Goal: Transaction & Acquisition: Purchase product/service

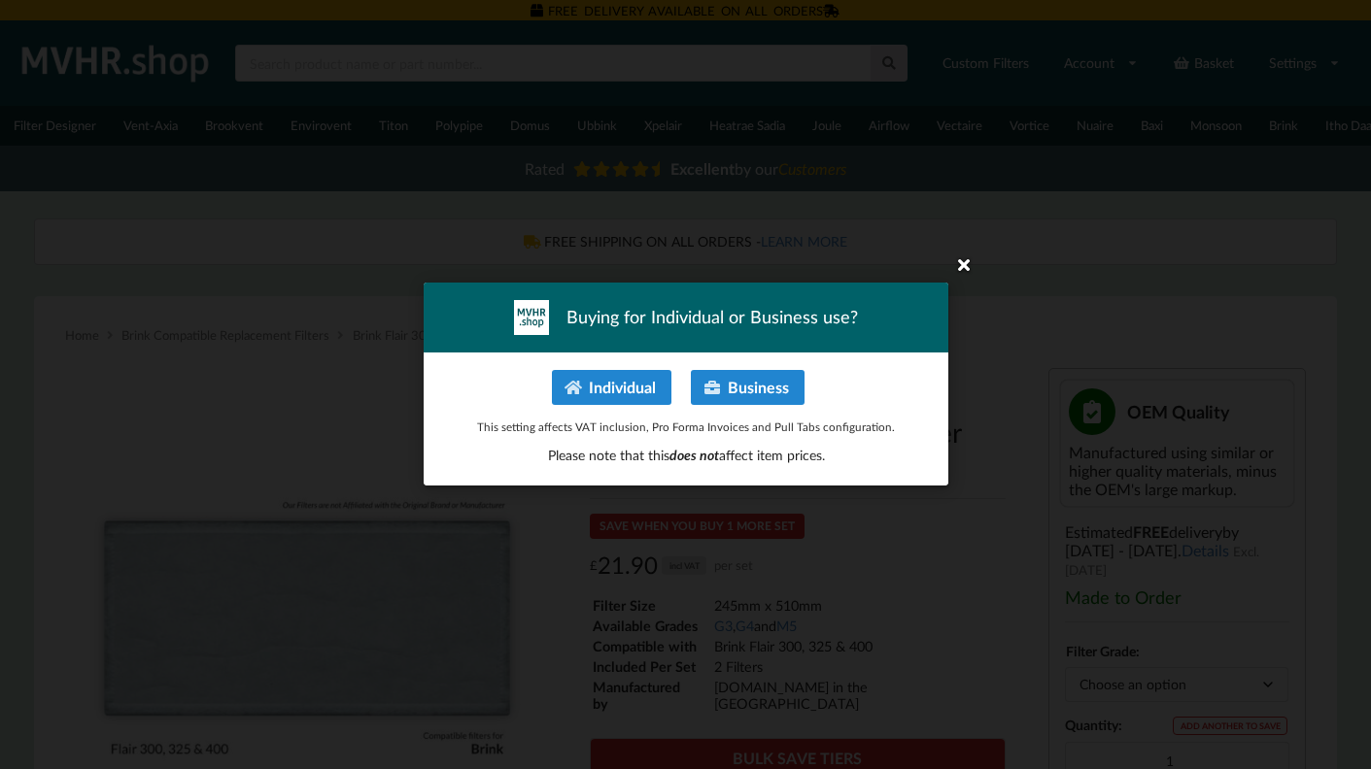
click at [961, 265] on icon at bounding box center [963, 264] width 31 height 31
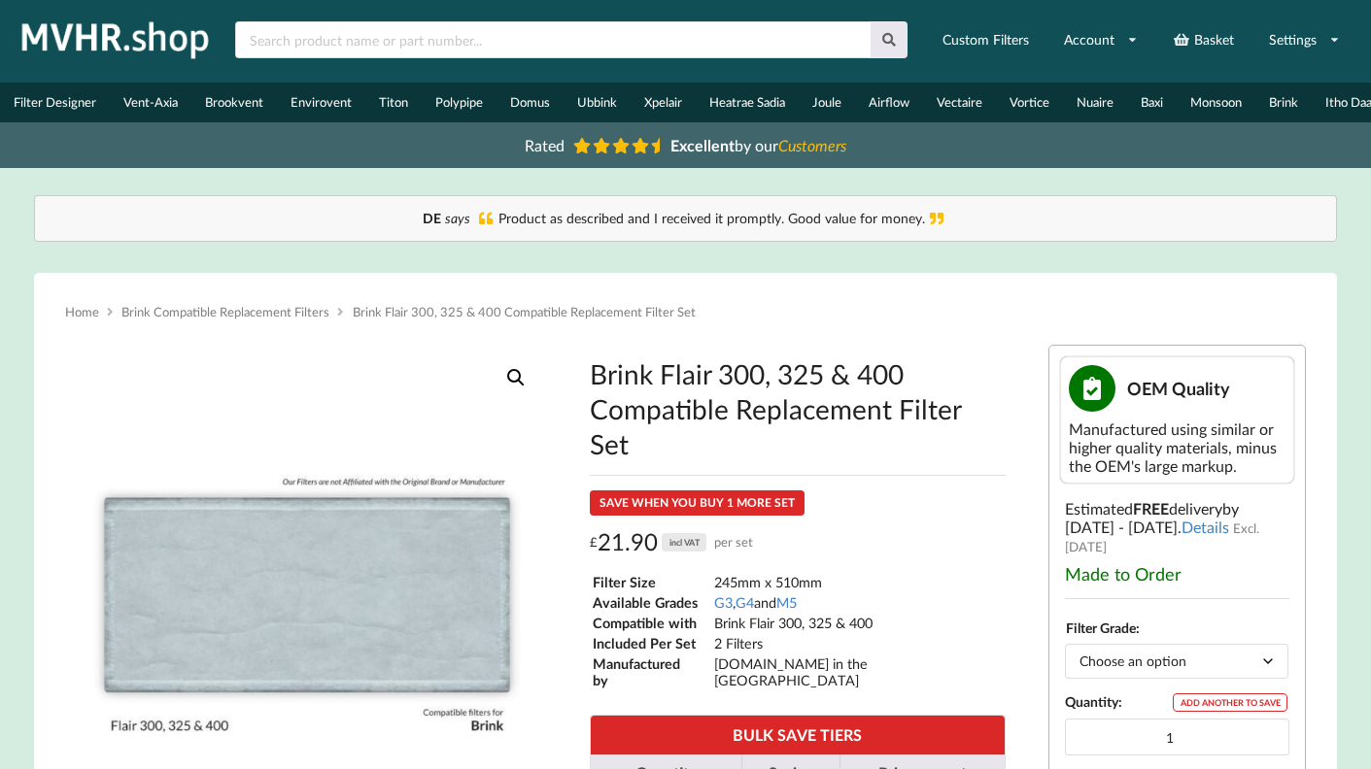
scroll to position [24, 0]
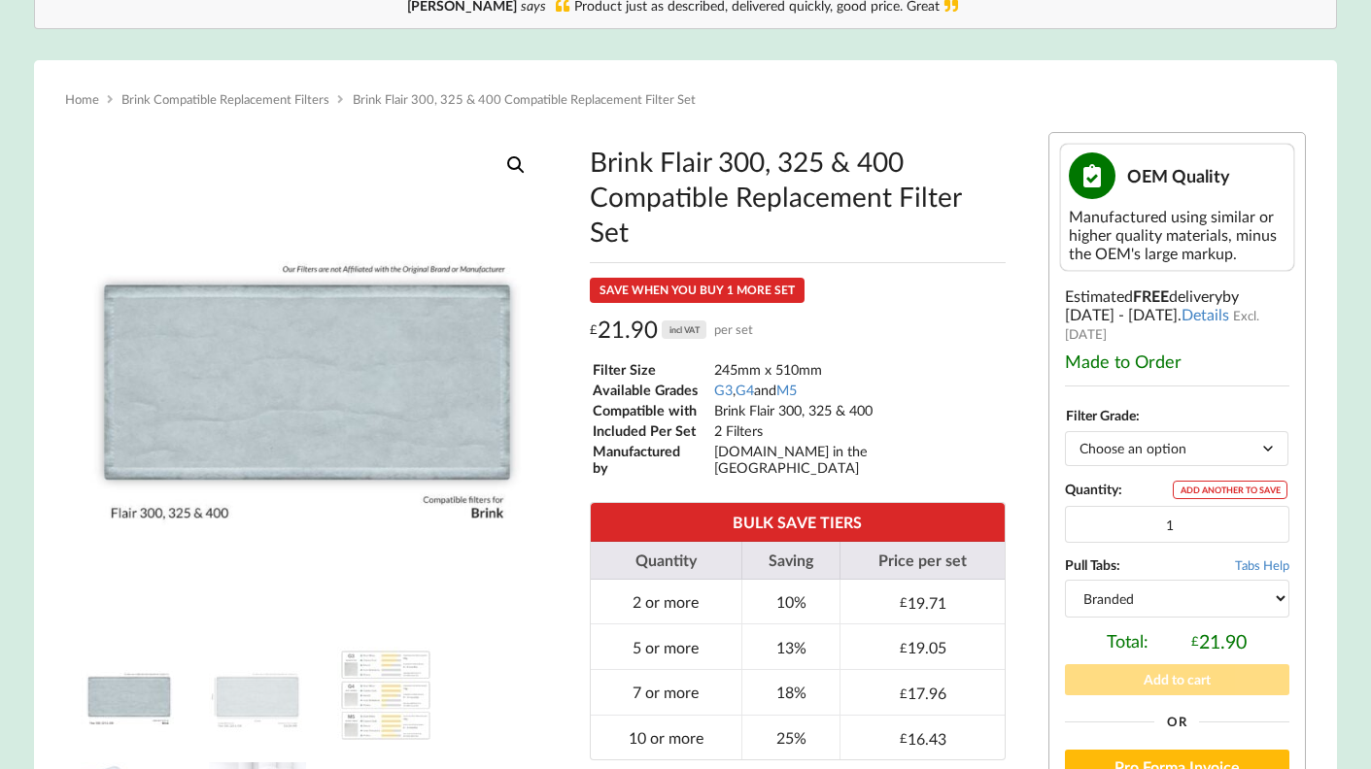
scroll to position [240, 0]
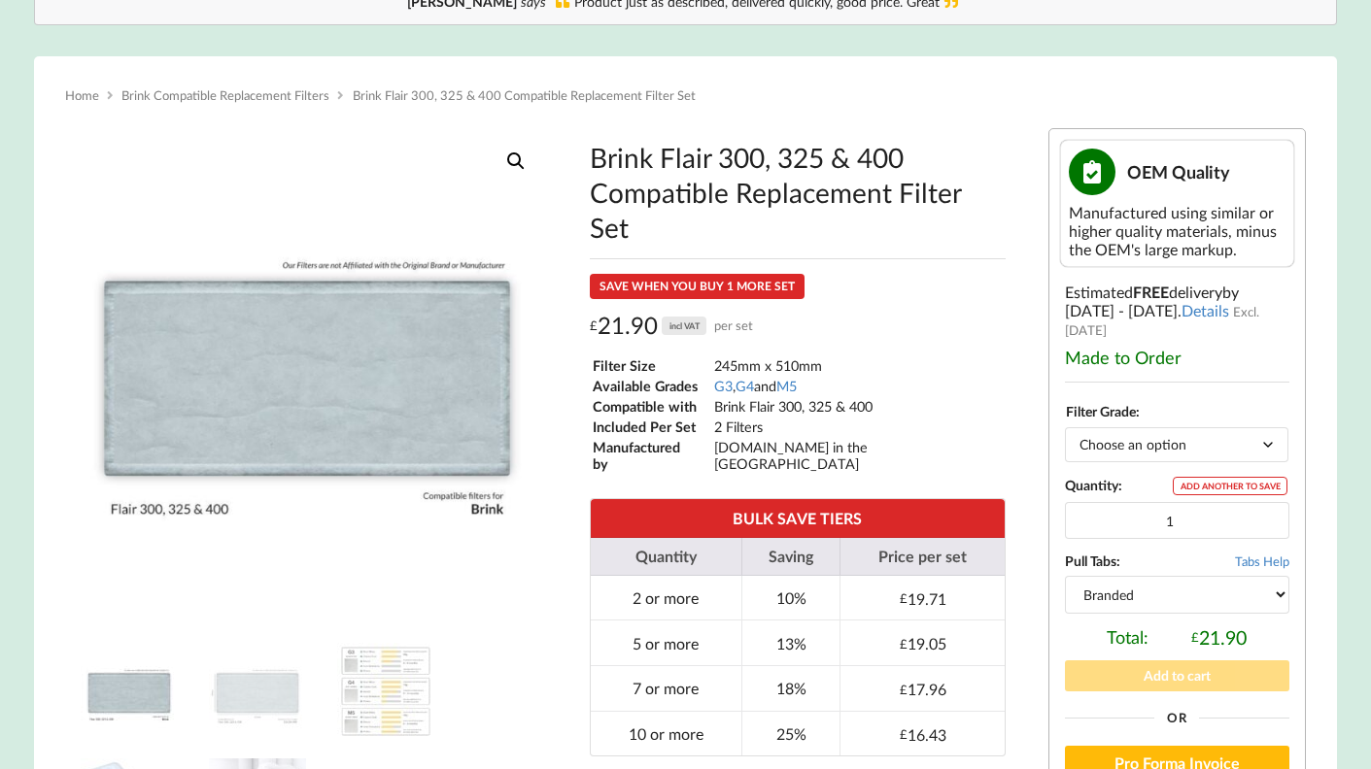
click option "Branded" at bounding box center [0, 0] width 0 height 0
type input "2"
click at [1269, 502] on input "2" at bounding box center [1177, 520] width 224 height 37
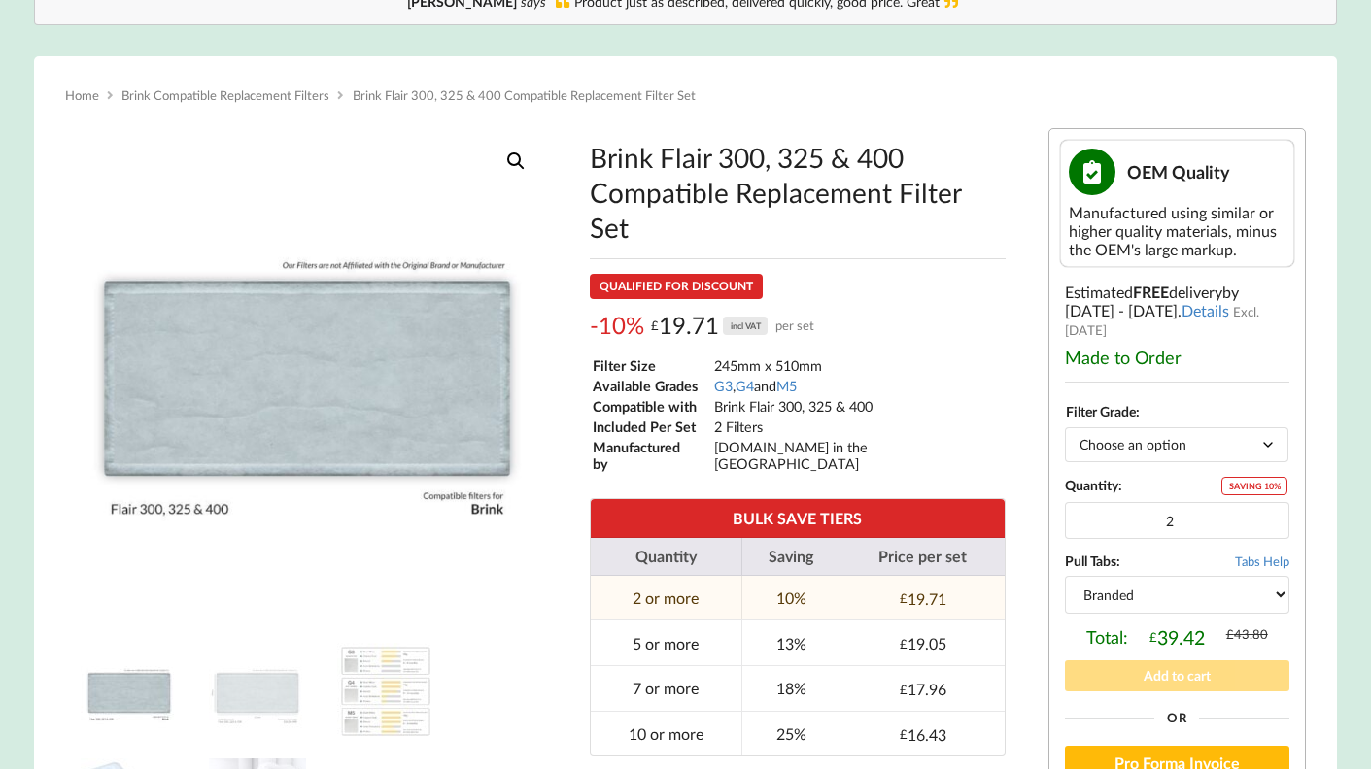
click option "Choose an option" at bounding box center [0, 0] width 0 height 0
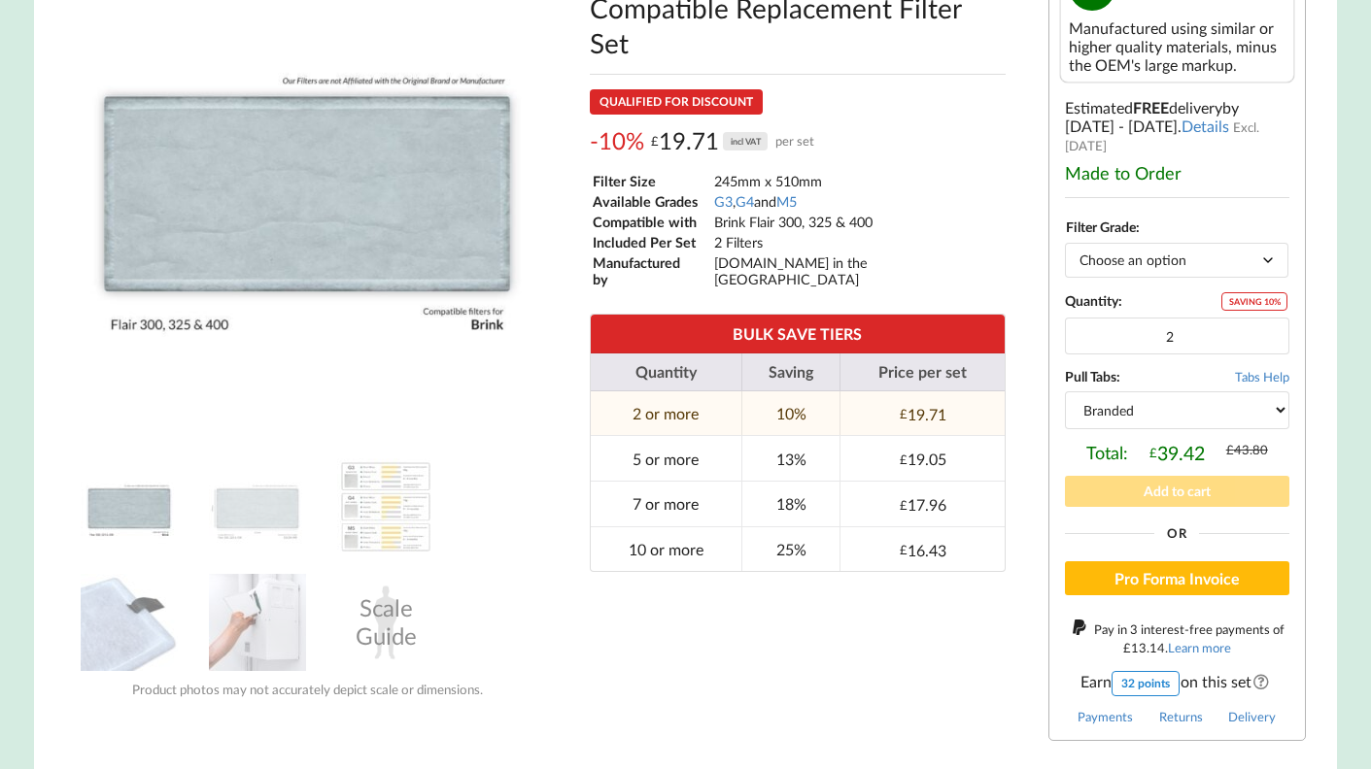
scroll to position [472, 0]
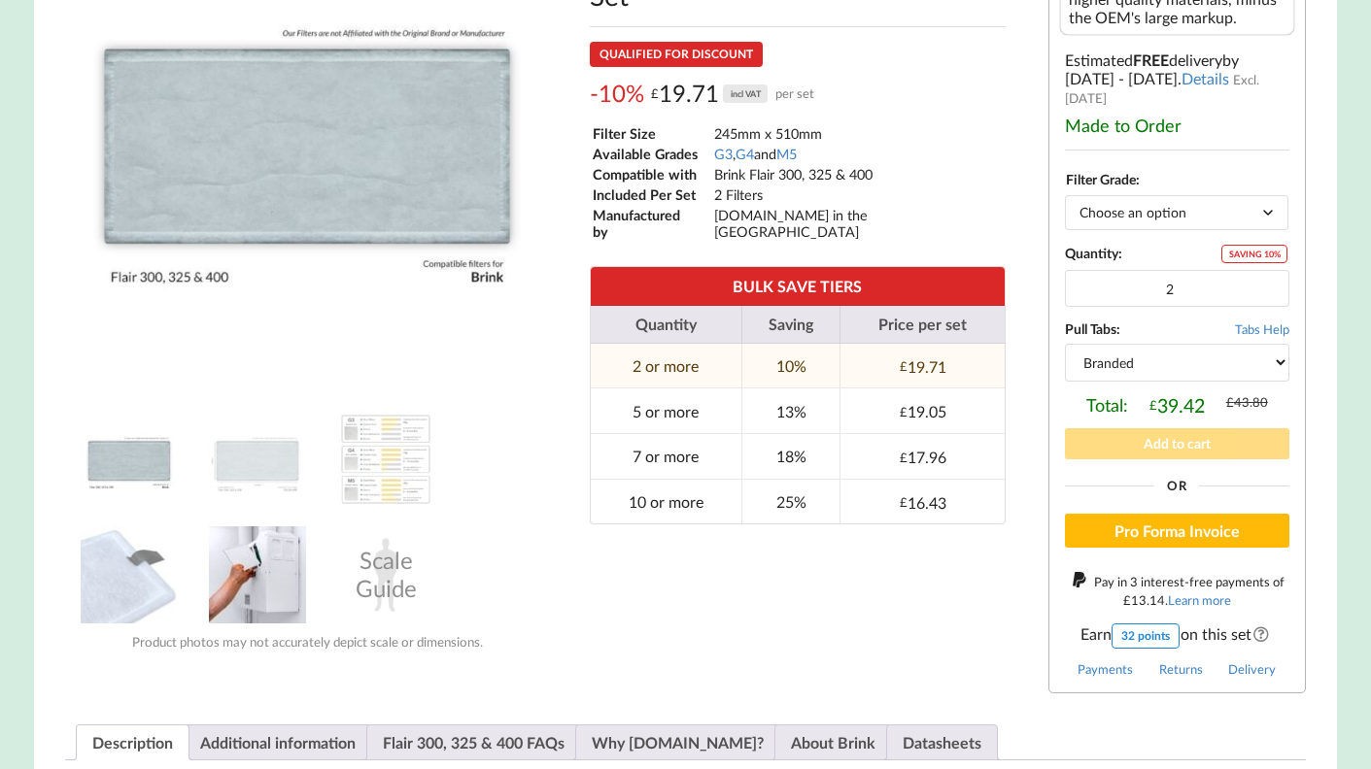
click at [254, 590] on img at bounding box center [257, 574] width 97 height 97
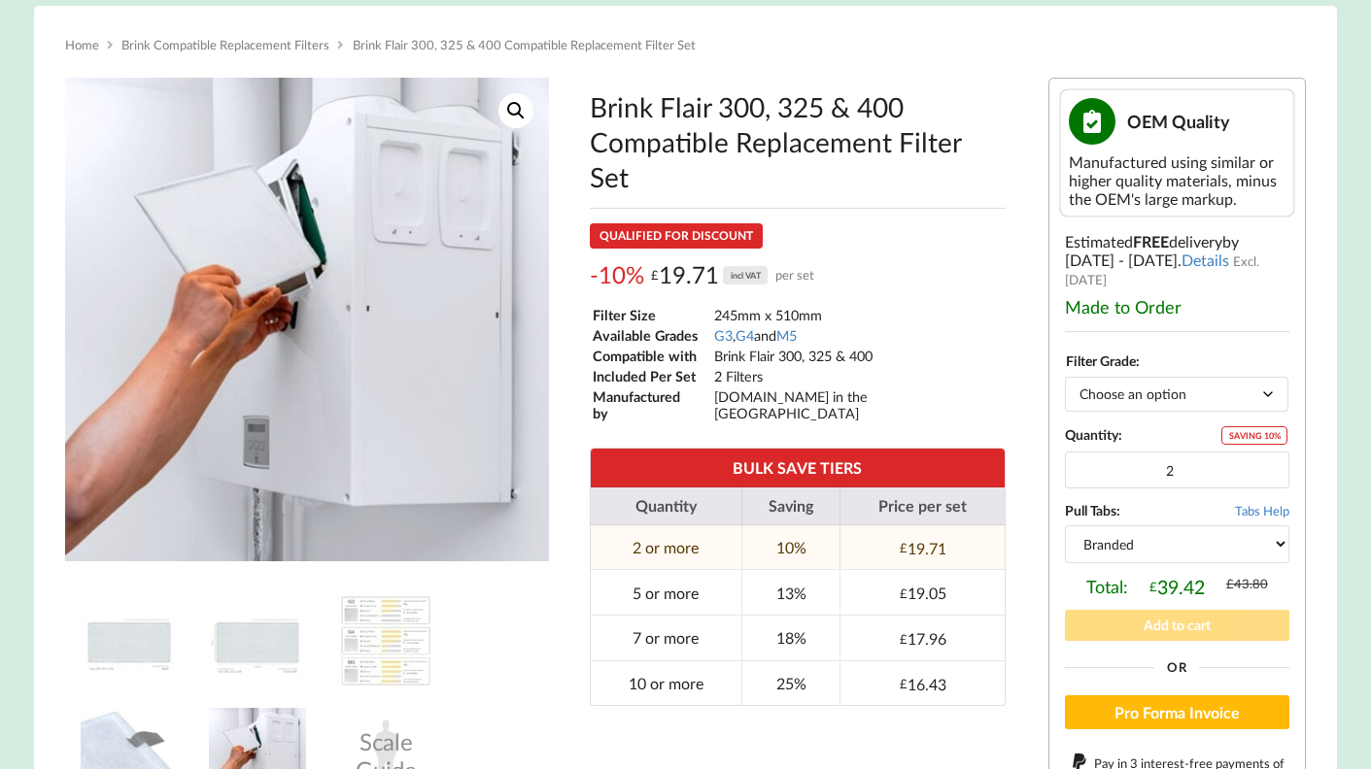
scroll to position [254, 0]
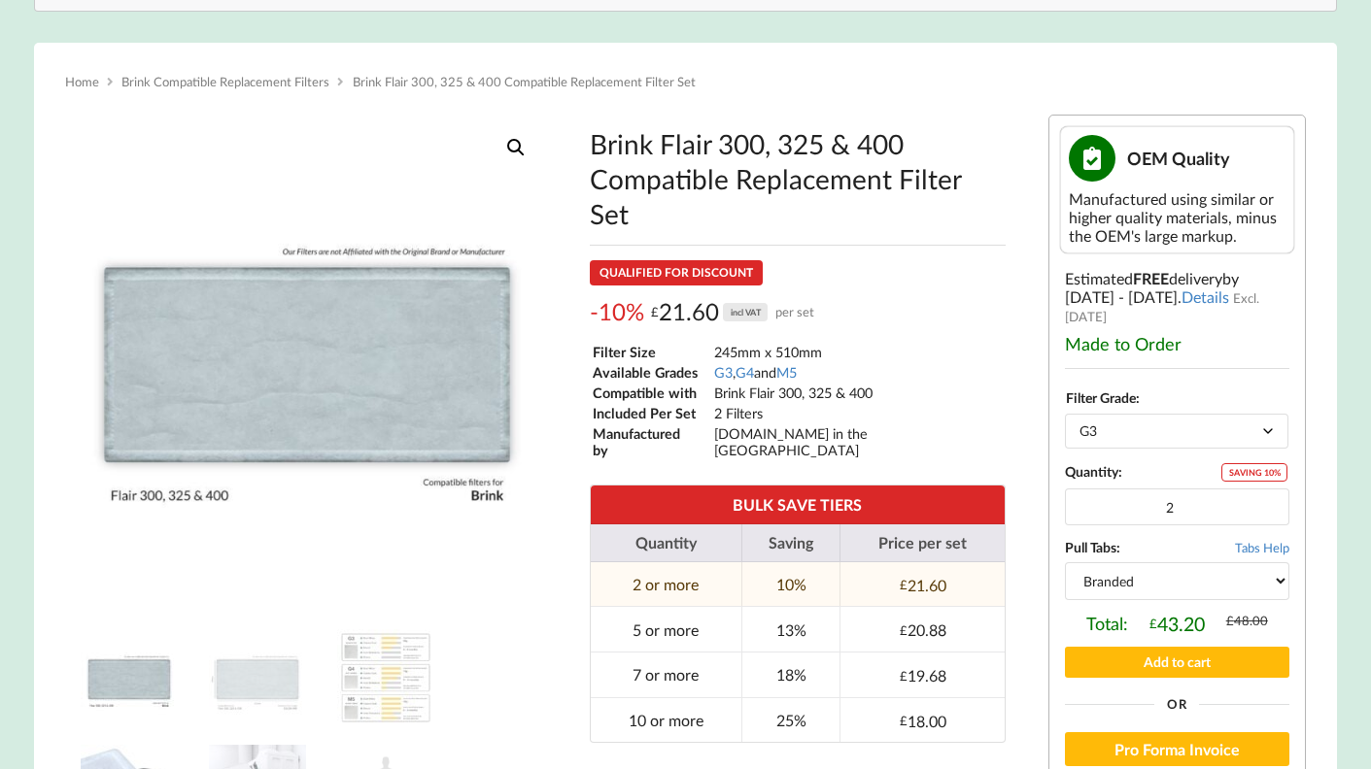
select select "G3"
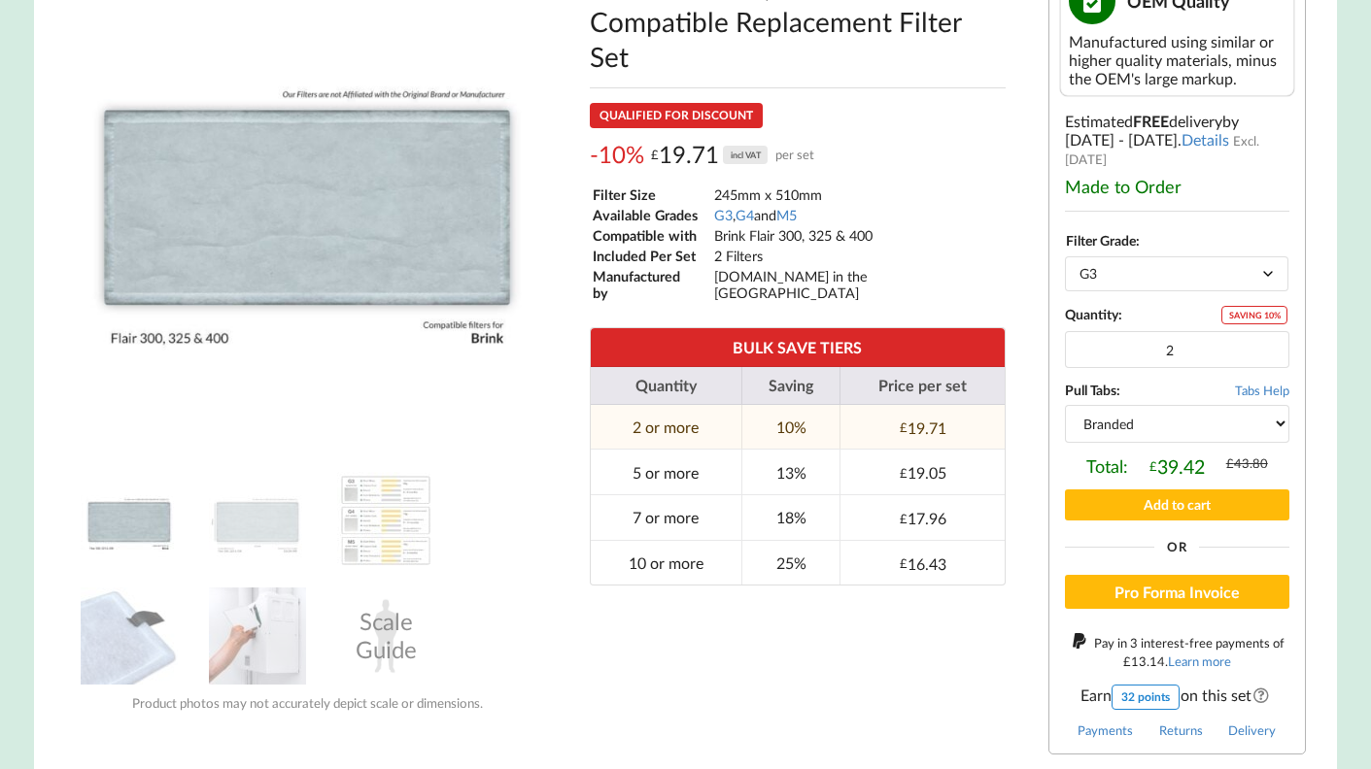
scroll to position [415, 0]
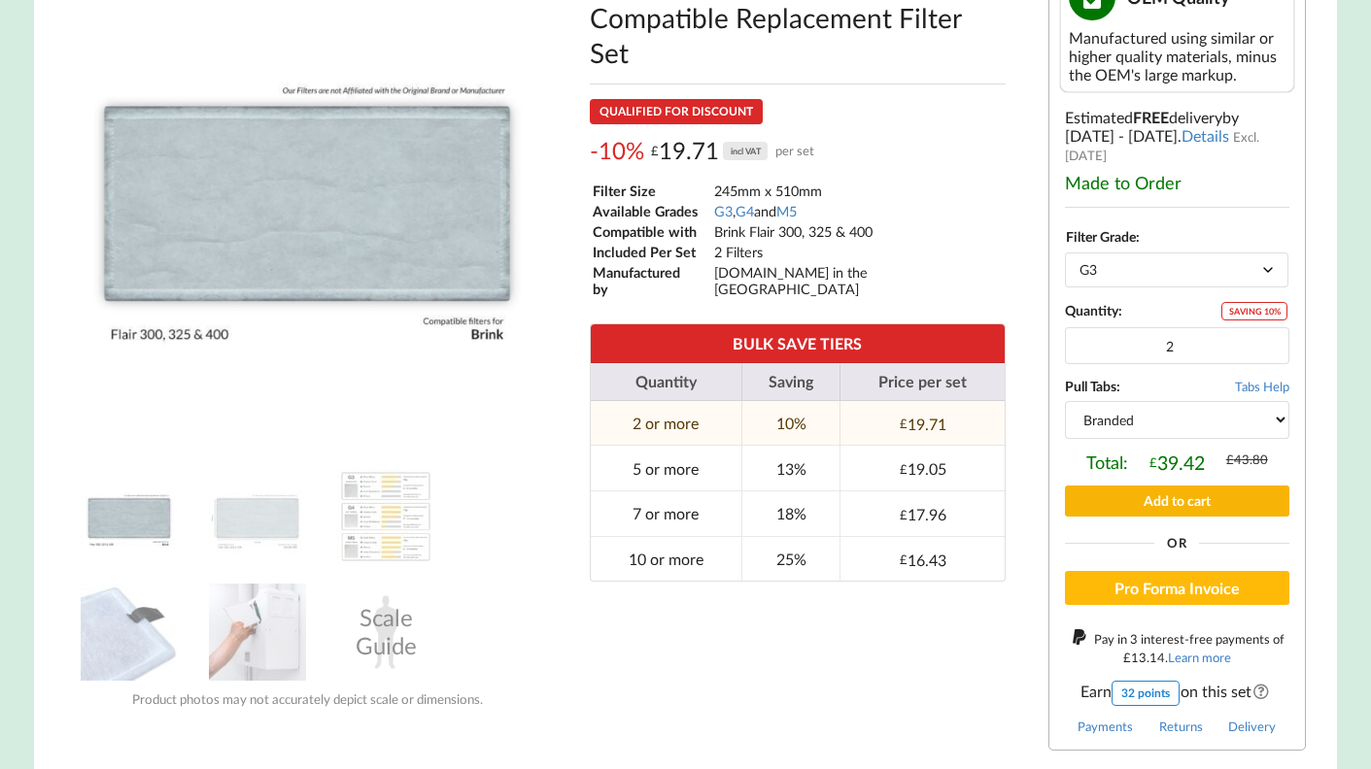
click at [1142, 497] on button "Add to cart" at bounding box center [1177, 501] width 224 height 30
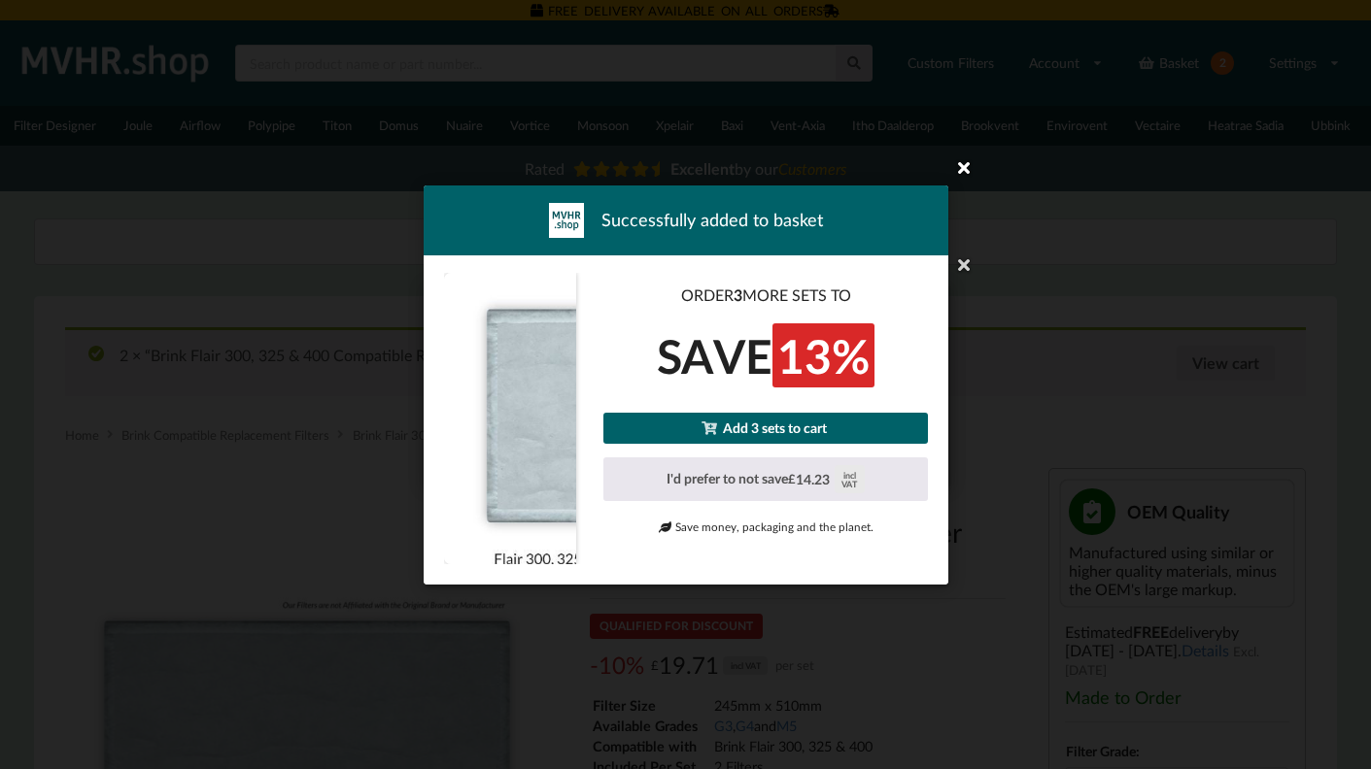
click at [958, 166] on icon at bounding box center [963, 167] width 31 height 31
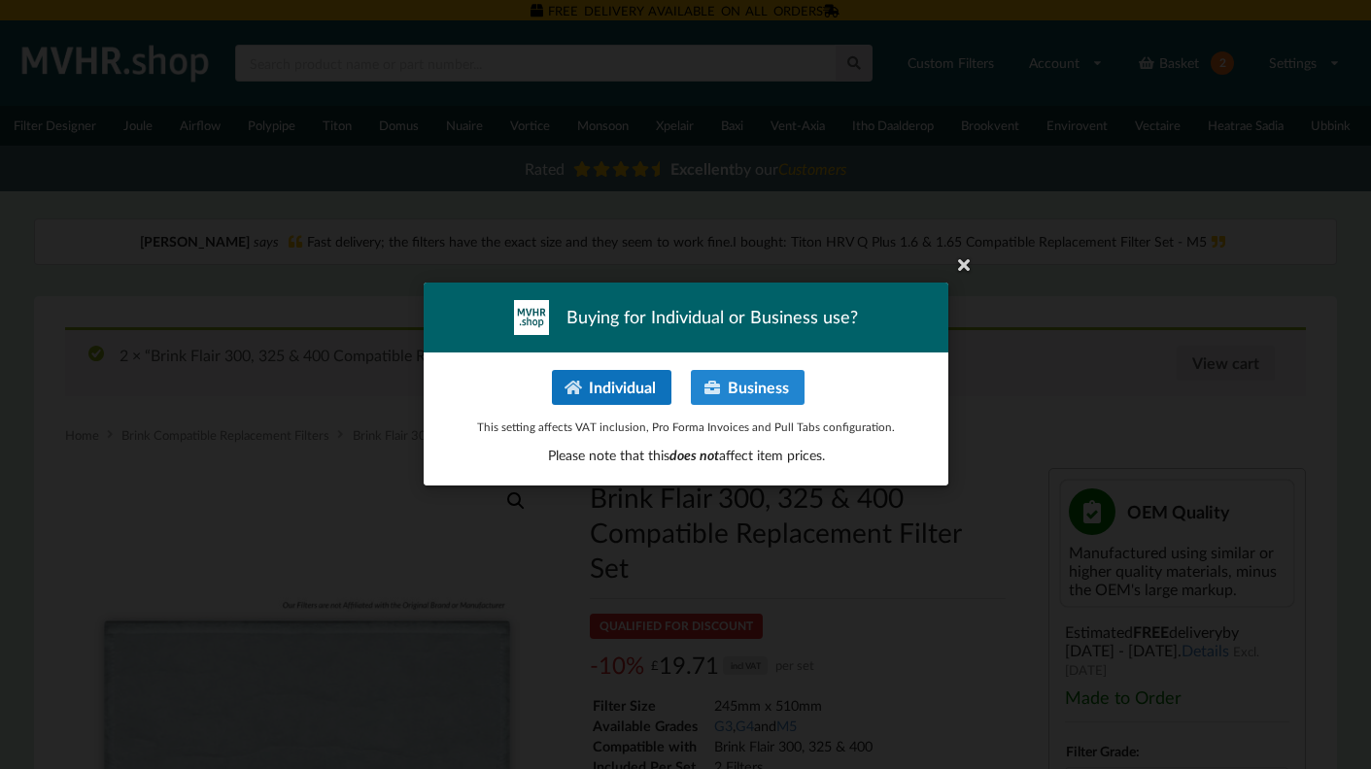
click at [657, 390] on button "Individual" at bounding box center [610, 387] width 119 height 35
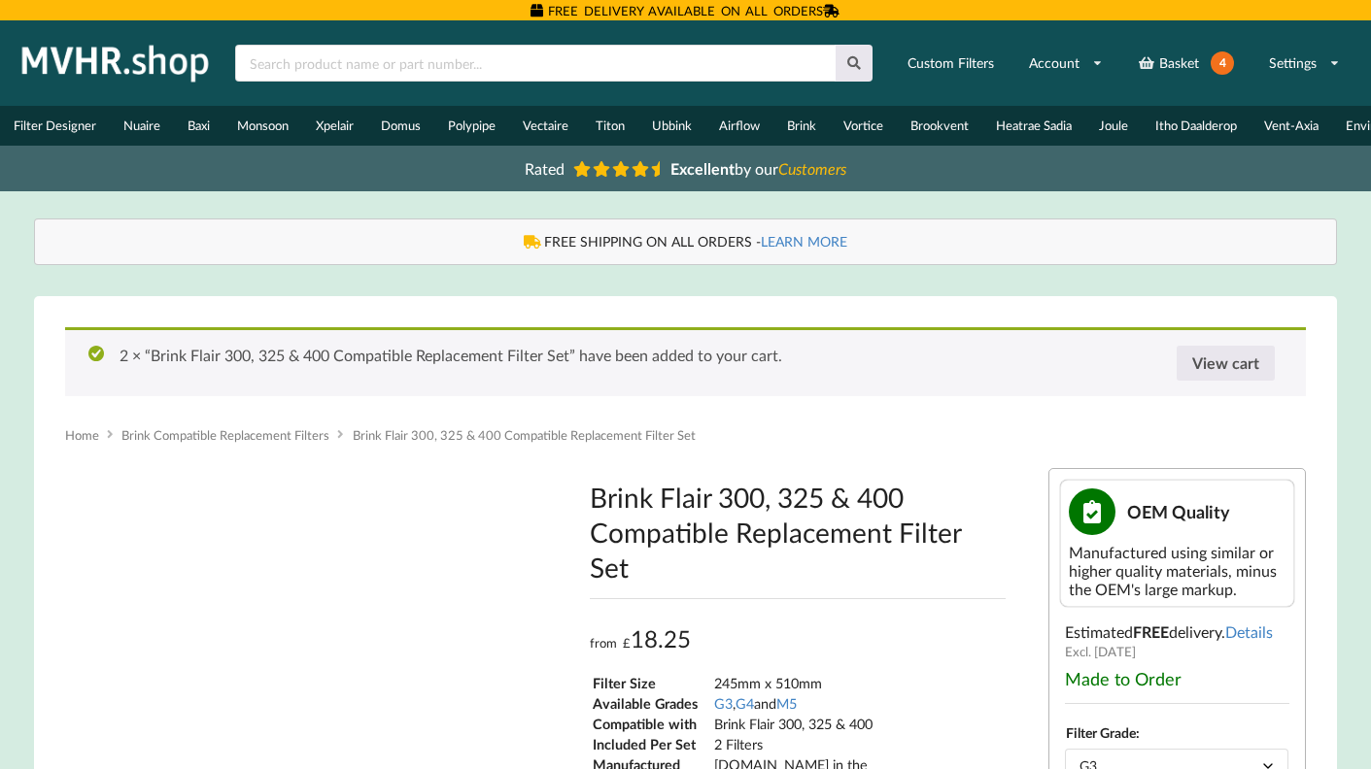
type input "**********"
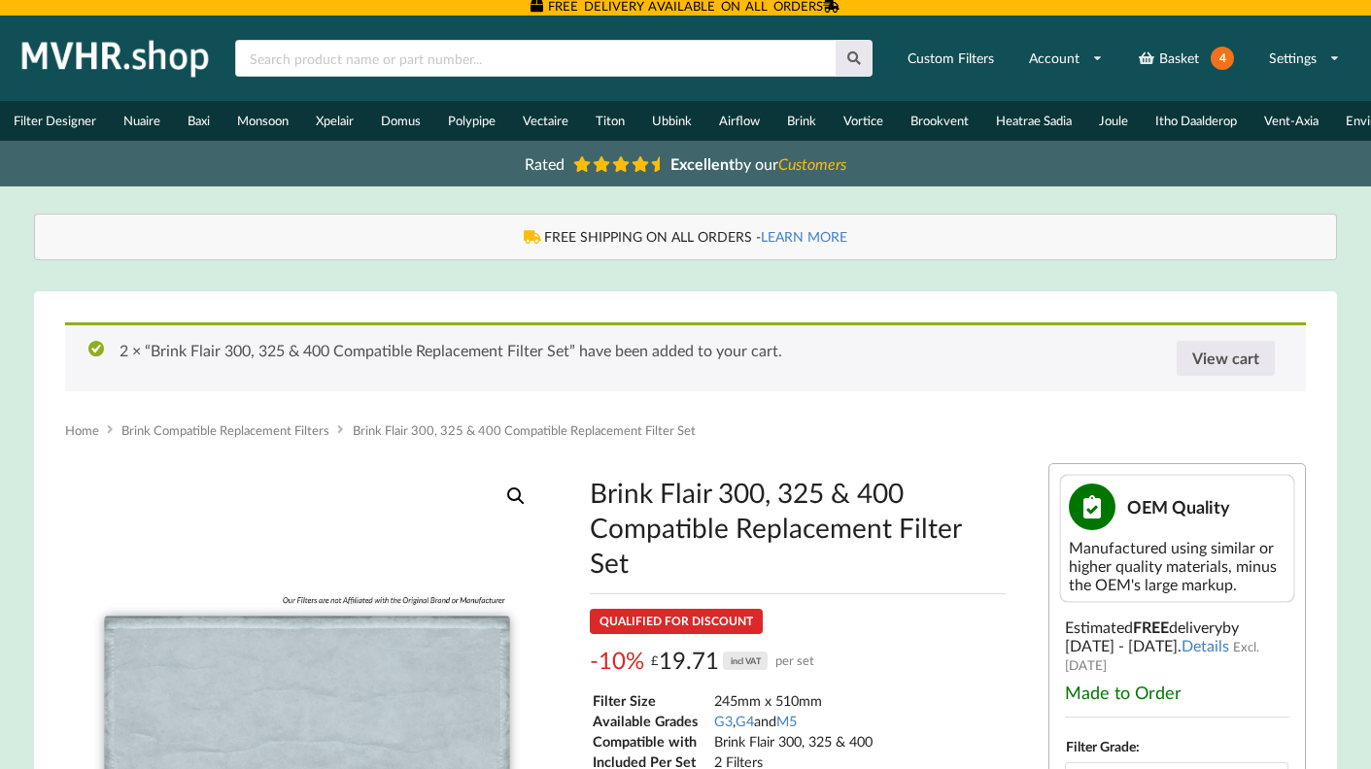
scroll to position [7, 0]
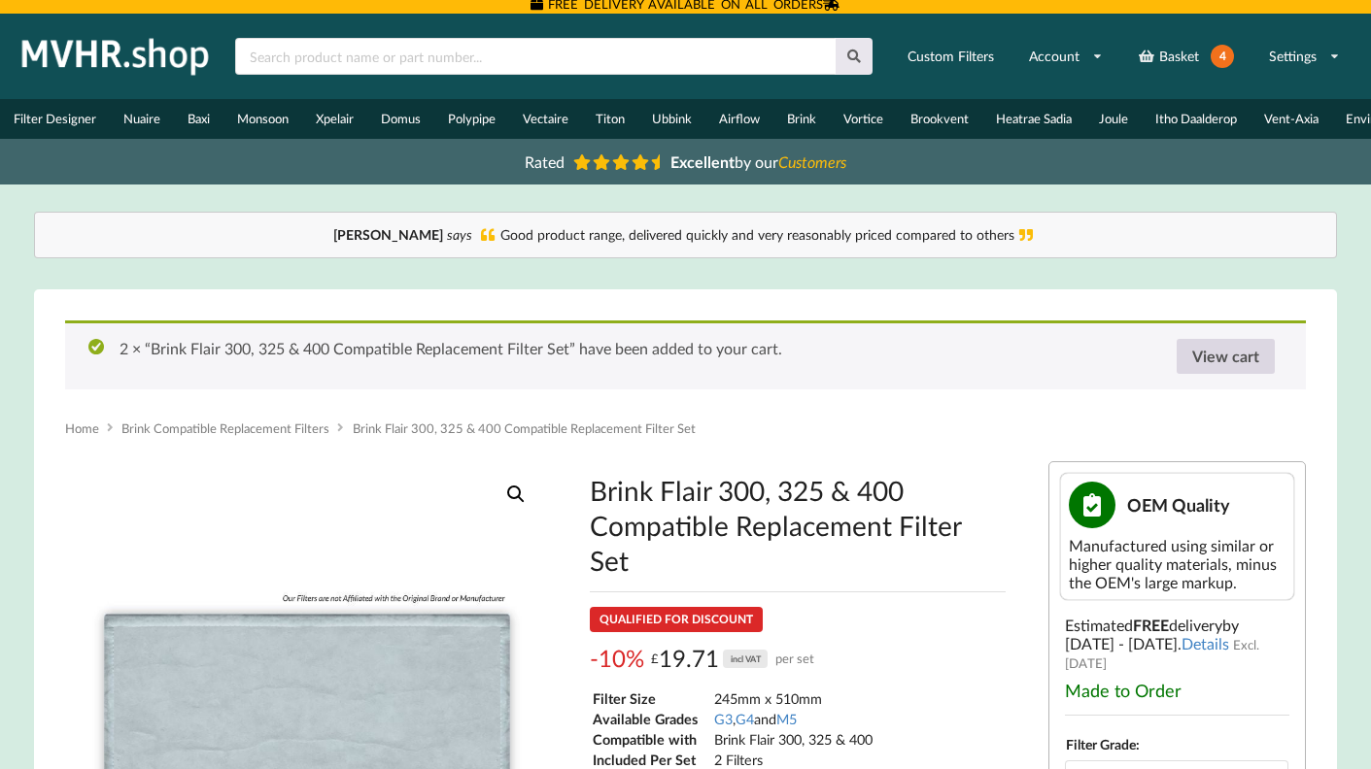
click at [1205, 366] on link "View cart" at bounding box center [1225, 356] width 98 height 35
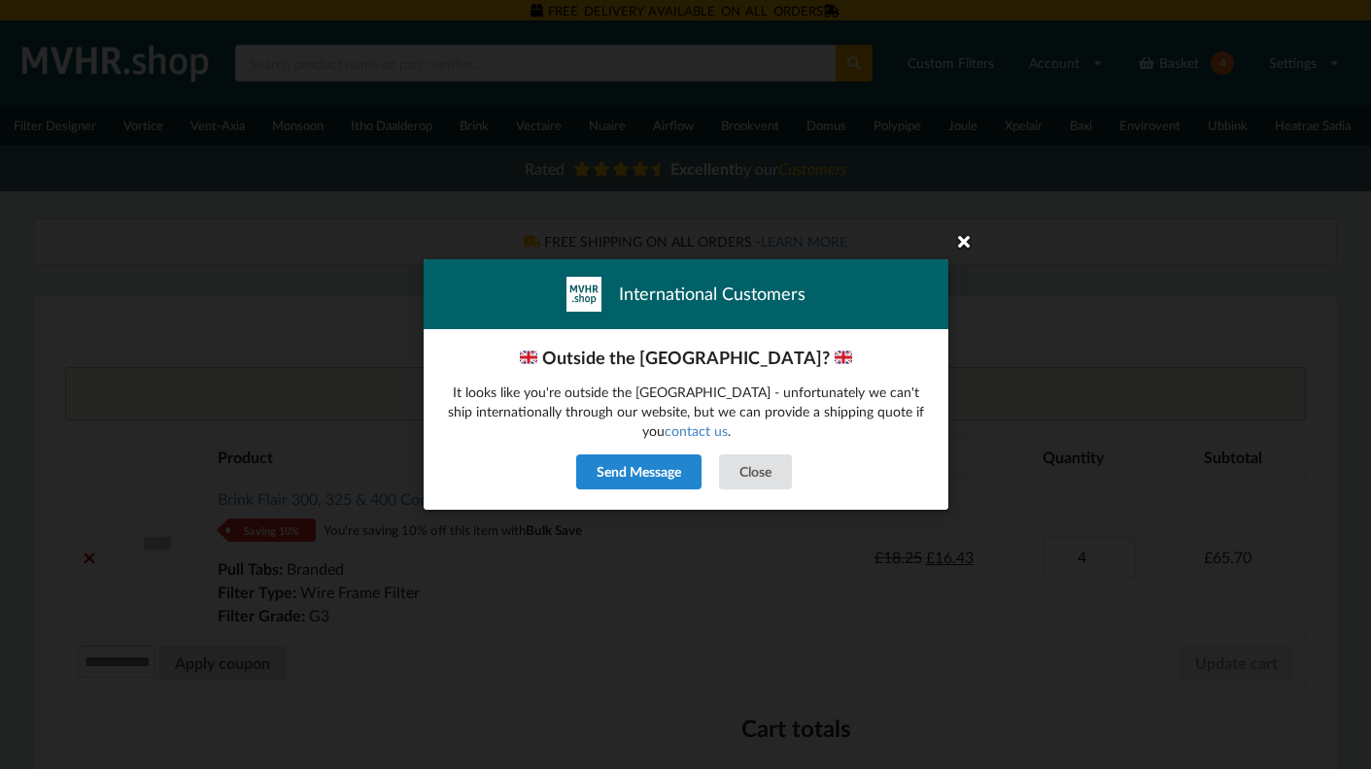
click at [959, 247] on icon at bounding box center [963, 240] width 31 height 31
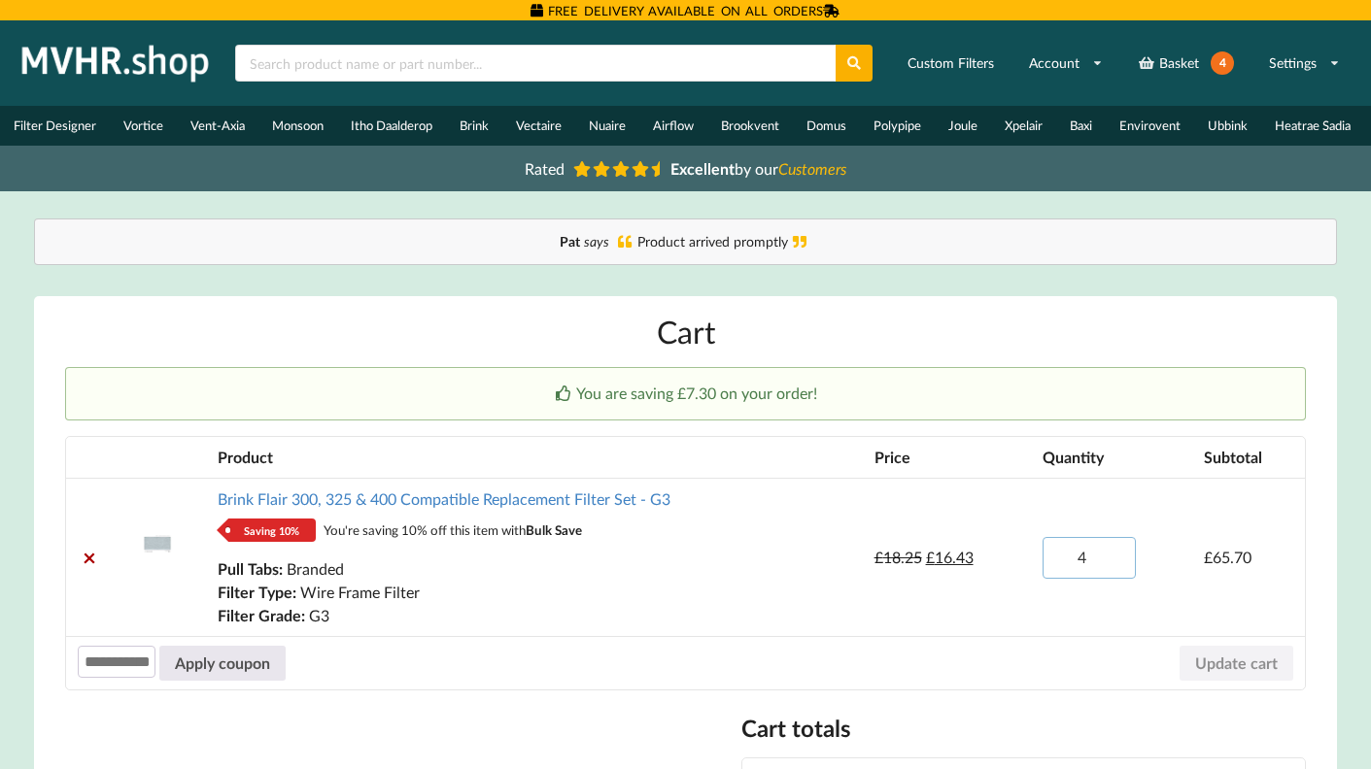
click at [1113, 568] on input "4" at bounding box center [1088, 558] width 93 height 42
click at [1113, 561] on input "3" at bounding box center [1088, 558] width 93 height 42
type input "2"
click at [1113, 561] on input "2" at bounding box center [1088, 558] width 93 height 42
click at [1337, 768] on div at bounding box center [685, 769] width 1371 height 0
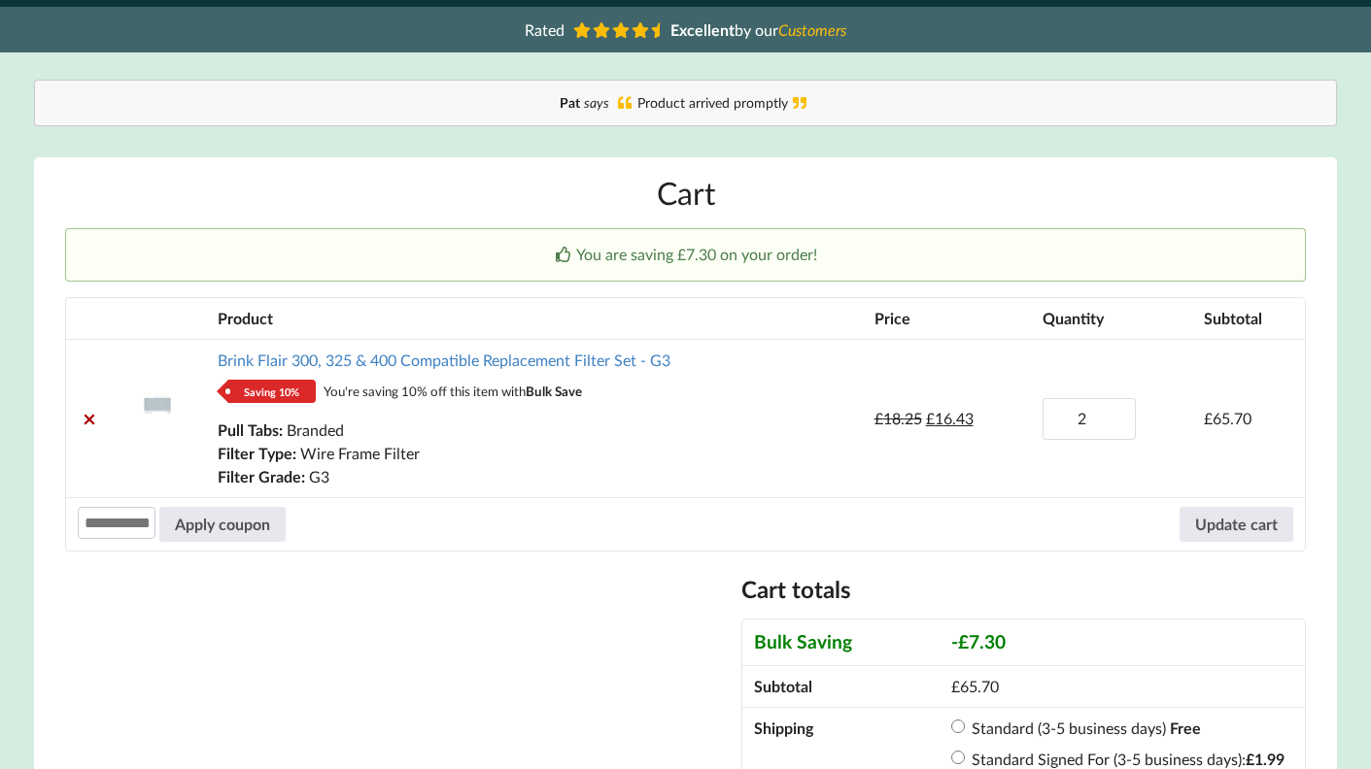
scroll to position [145, 0]
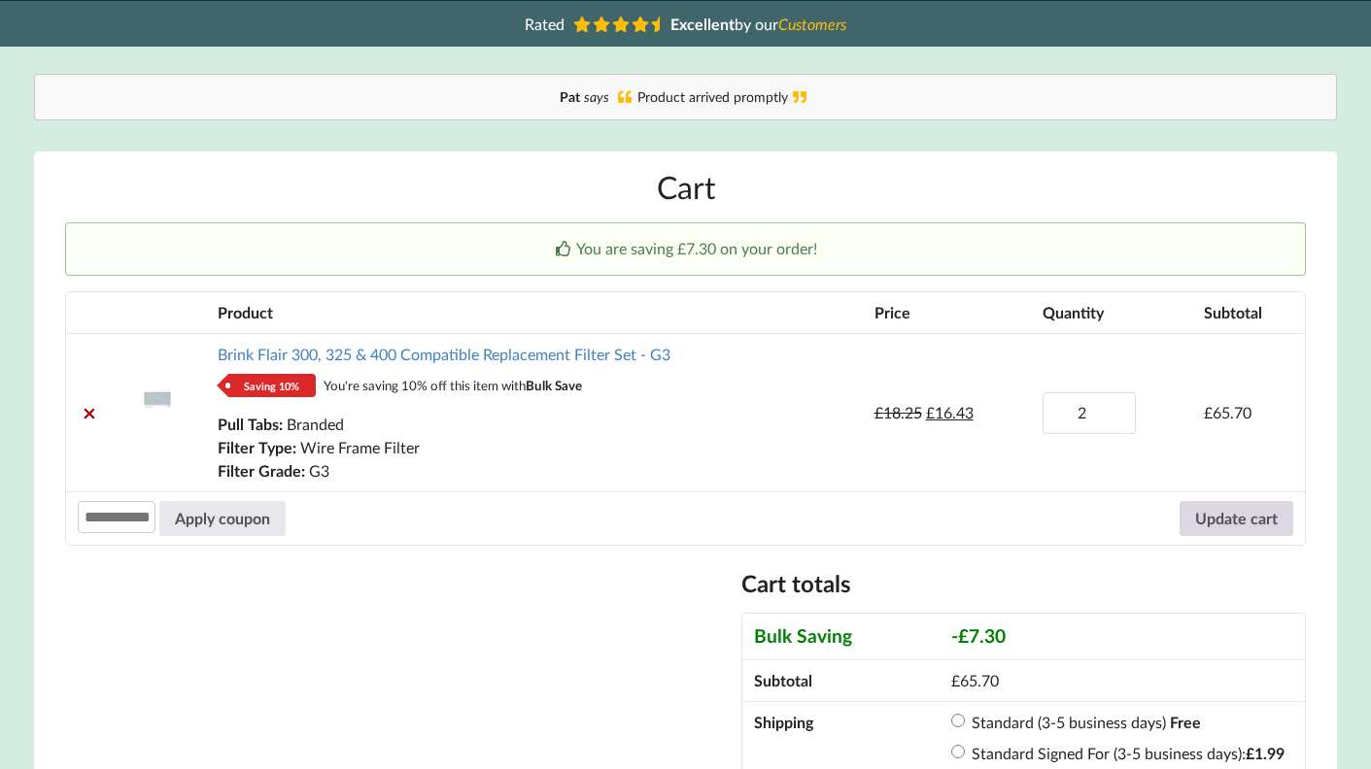
click at [1218, 536] on button "Update cart" at bounding box center [1236, 518] width 114 height 35
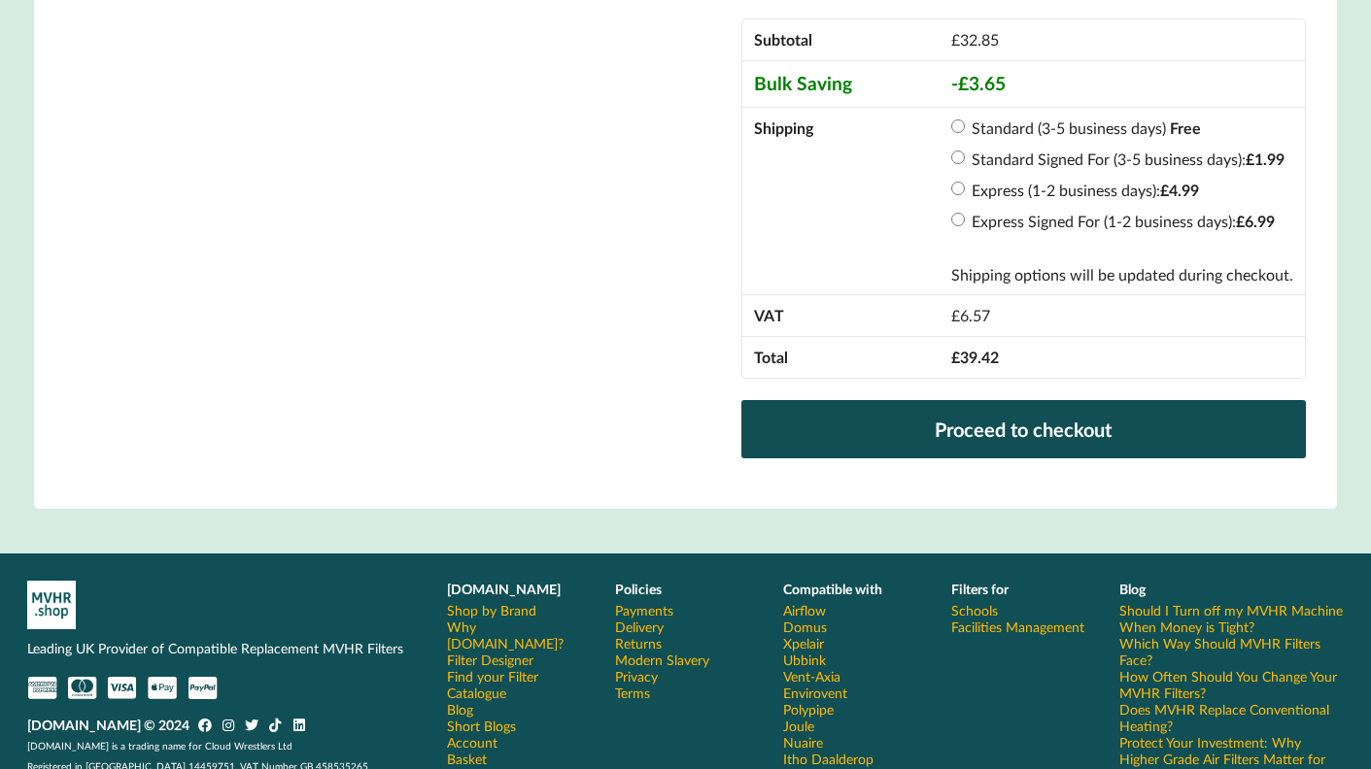
scroll to position [690, 0]
